Goal: Task Accomplishment & Management: Use online tool/utility

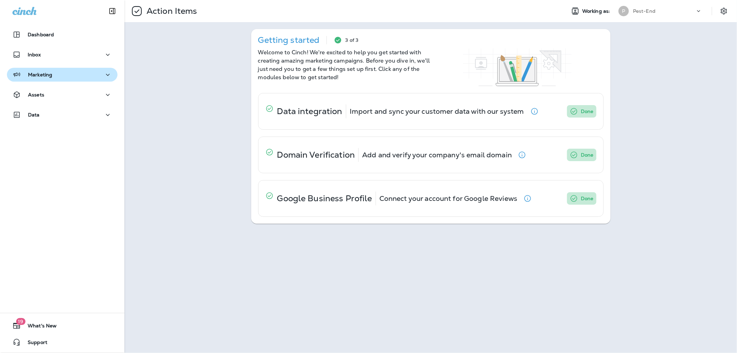
click at [67, 75] on div "Marketing" at bounding box center [62, 75] width 100 height 9
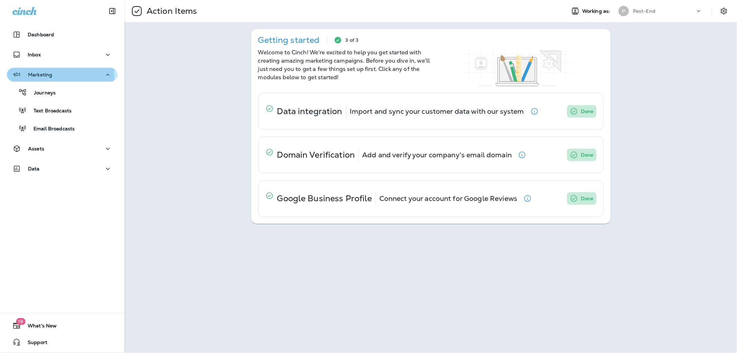
click at [46, 75] on p "Marketing" at bounding box center [40, 75] width 24 height 6
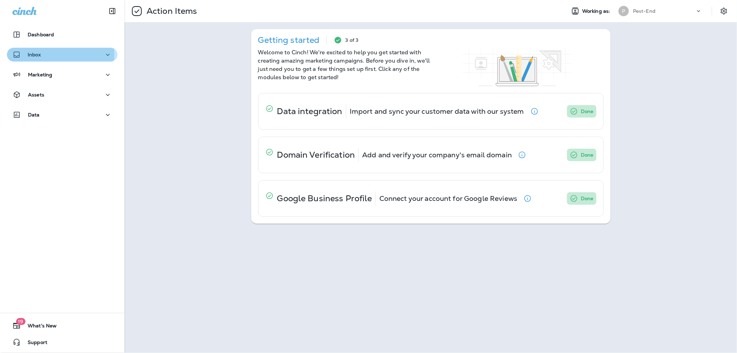
click at [44, 54] on div "Inbox" at bounding box center [62, 54] width 100 height 9
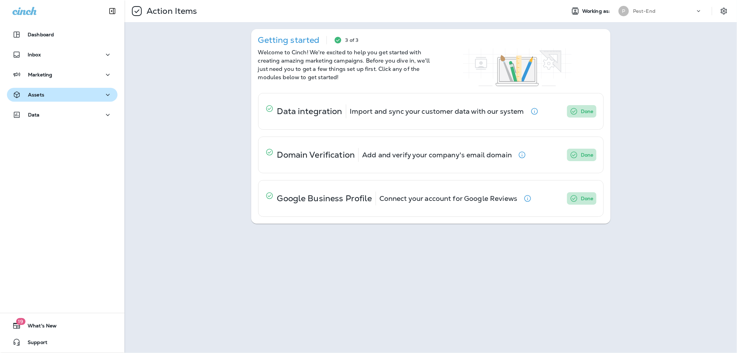
click at [38, 96] on p "Assets" at bounding box center [36, 95] width 16 height 6
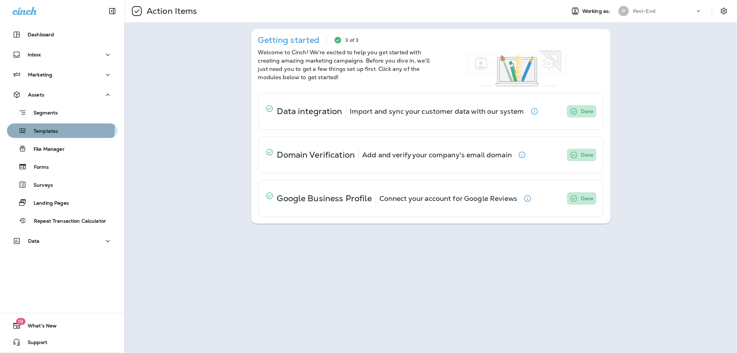
click at [41, 128] on p "Templates" at bounding box center [42, 131] width 31 height 7
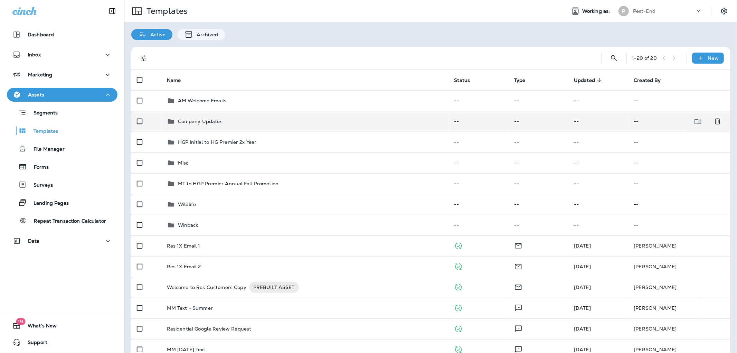
click at [193, 119] on p "Company Updates" at bounding box center [200, 122] width 45 height 6
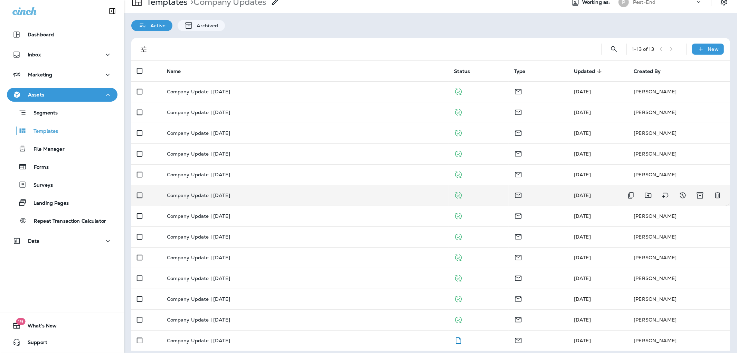
scroll to position [14, 0]
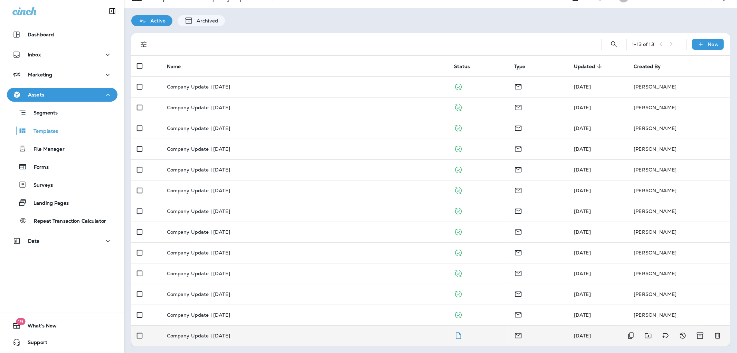
click at [228, 337] on p "Company Update | [DATE]" at bounding box center [198, 336] width 63 height 6
